Goal: Transaction & Acquisition: Purchase product/service

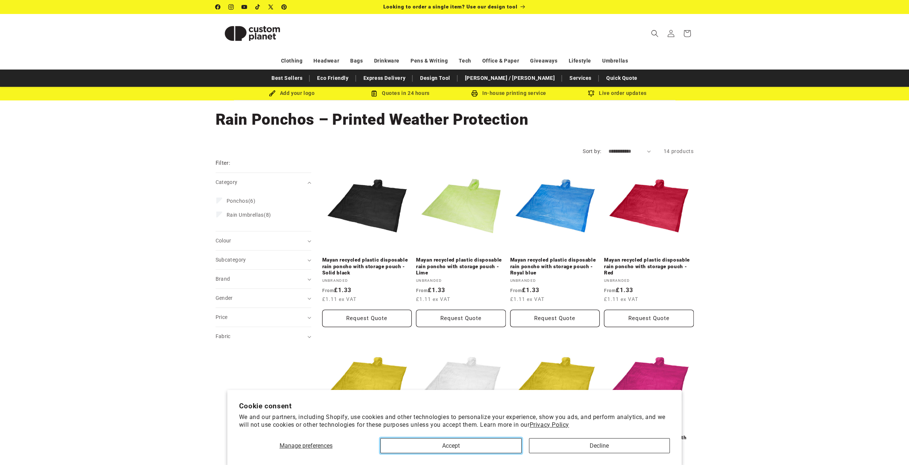
click at [481, 448] on button "Accept" at bounding box center [450, 445] width 141 height 15
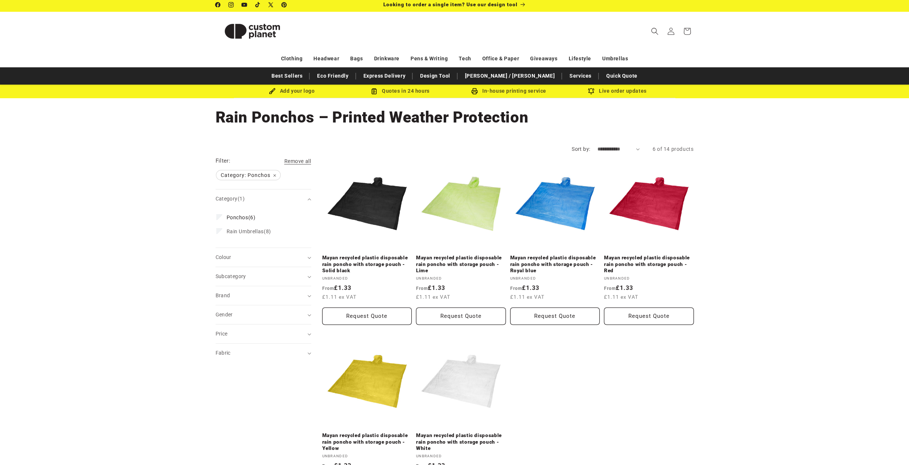
scroll to position [11, 0]
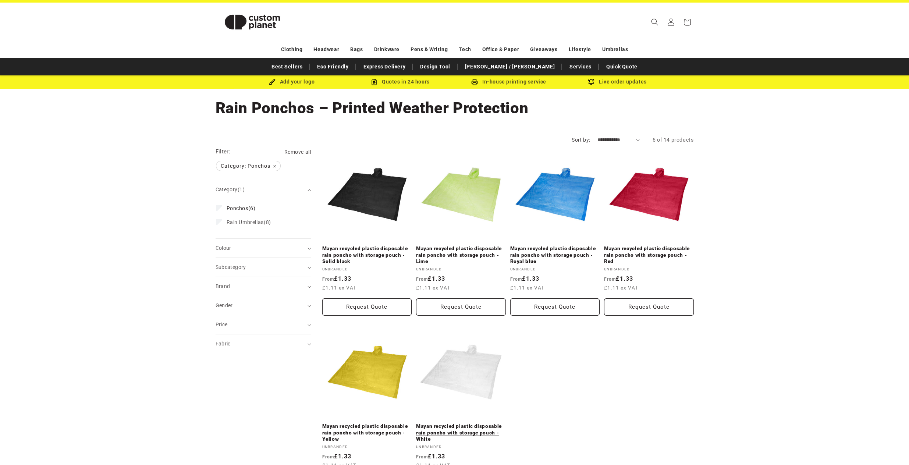
click at [456, 423] on link "Mayan recycled plastic disposable rain poncho with storage pouch - White" at bounding box center [461, 432] width 90 height 19
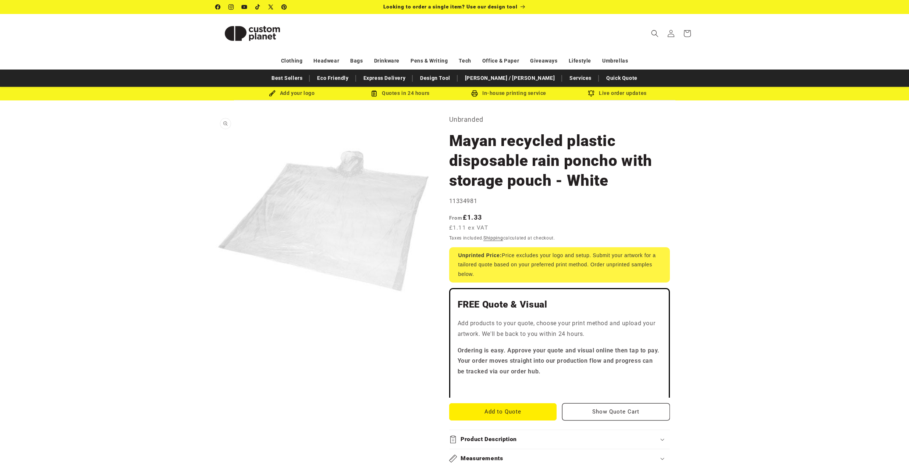
click at [216, 329] on button "Open media 1 in modal" at bounding box center [216, 329] width 0 height 0
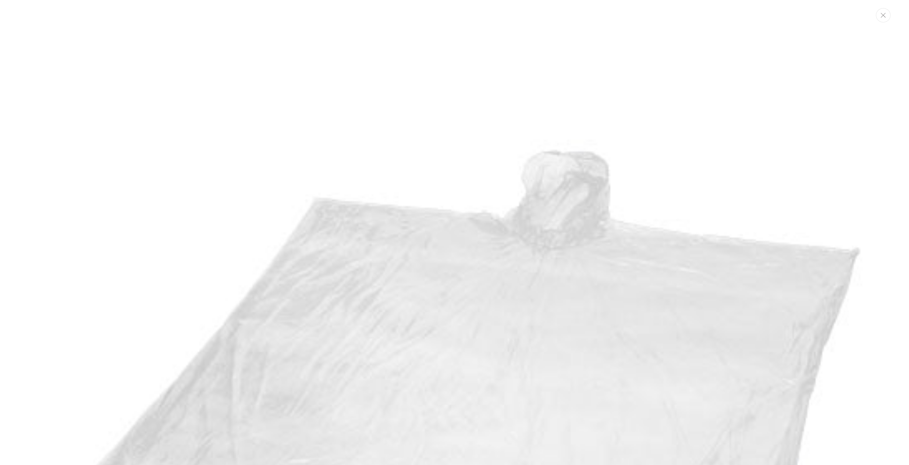
click at [885, 10] on button "Close" at bounding box center [883, 15] width 15 height 14
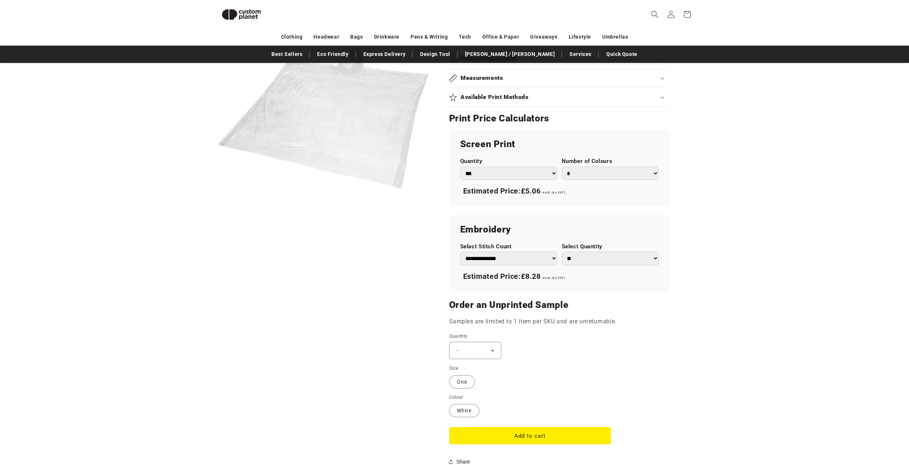
scroll to position [377, 0]
